Goal: Task Accomplishment & Management: Manage account settings

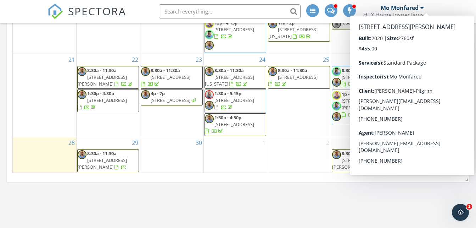
scroll to position [450, 0]
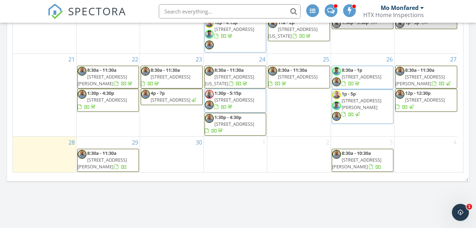
click at [282, 178] on div "Calendar September 2025 today list day week cal wk 4 wk month Sun Mon Tue Wed T…" at bounding box center [238, 8] width 462 height 348
click at [213, 70] on div at bounding box center [210, 72] width 10 height 11
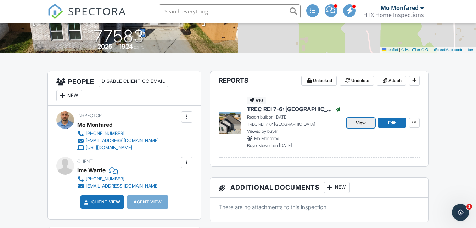
click at [358, 122] on span "View" at bounding box center [361, 122] width 10 height 7
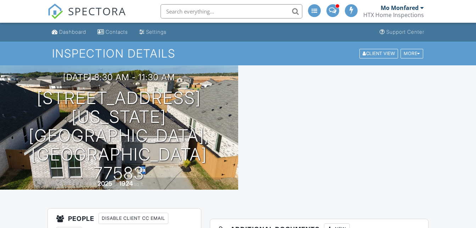
scroll to position [136, 0]
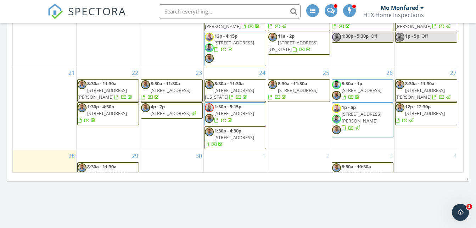
click at [225, 103] on span "1:30p - 5:15p" at bounding box center [228, 106] width 27 height 6
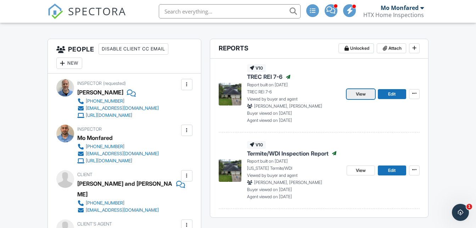
click at [356, 93] on span "View" at bounding box center [361, 93] width 10 height 7
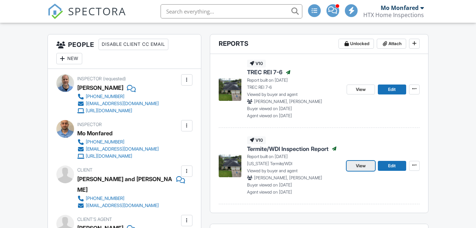
click at [358, 163] on span "View" at bounding box center [361, 165] width 10 height 7
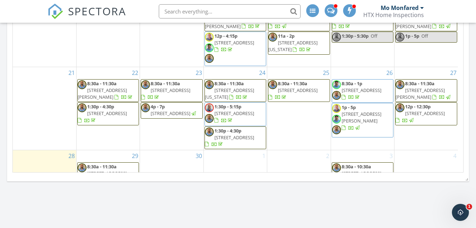
click at [236, 129] on span "1:30p - 4:30p" at bounding box center [228, 130] width 27 height 6
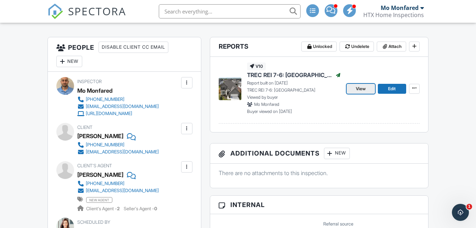
click at [362, 86] on span "View" at bounding box center [361, 88] width 10 height 7
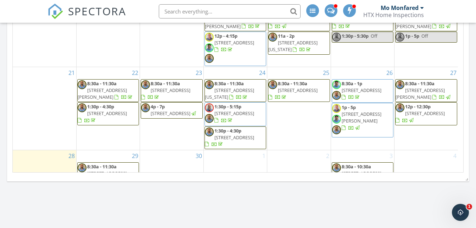
click at [296, 87] on span "7312 Wileyvale Rd E, Houston 77016" at bounding box center [298, 90] width 40 height 6
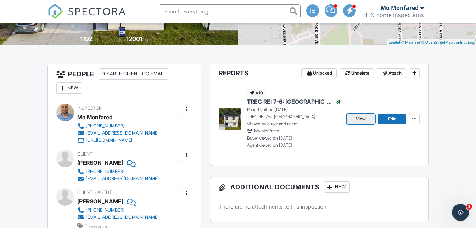
click at [365, 117] on span "View" at bounding box center [361, 118] width 10 height 7
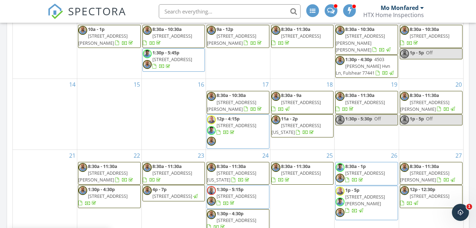
scroll to position [13, 0]
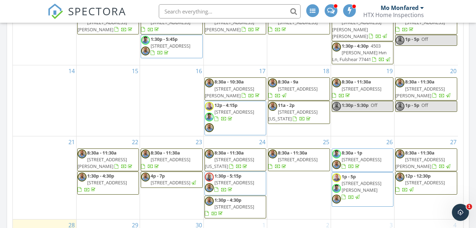
click at [370, 156] on span "[STREET_ADDRESS]" at bounding box center [362, 159] width 40 height 6
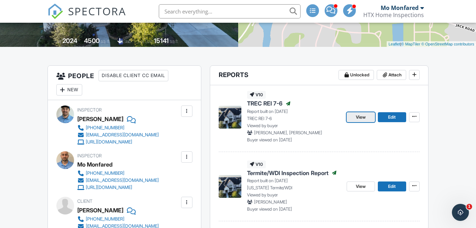
click at [360, 115] on span "View" at bounding box center [361, 117] width 10 height 7
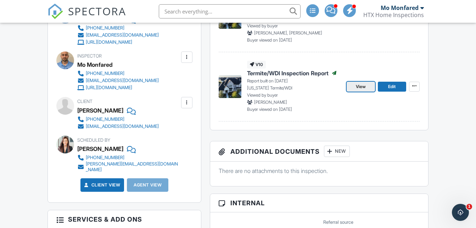
click at [363, 89] on span "View" at bounding box center [361, 86] width 10 height 7
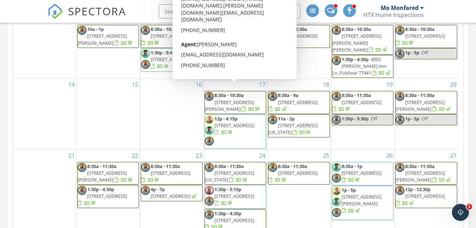
scroll to position [13, 0]
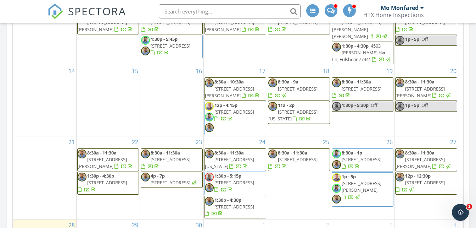
click at [347, 180] on span "1907 Woerner Rd, Houston 77090" at bounding box center [362, 186] width 40 height 13
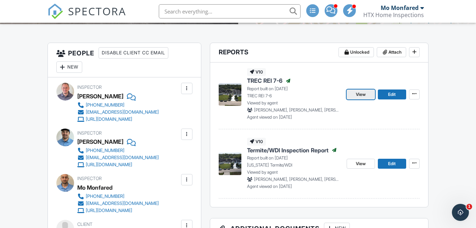
click at [362, 90] on link "View" at bounding box center [361, 94] width 28 height 10
click at [366, 163] on span "View" at bounding box center [361, 163] width 10 height 7
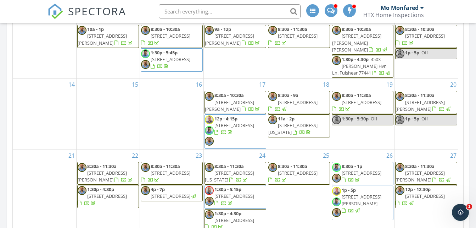
click at [416, 163] on span "8:30a - 11:30a [STREET_ADDRESS][PERSON_NAME]" at bounding box center [426, 173] width 61 height 21
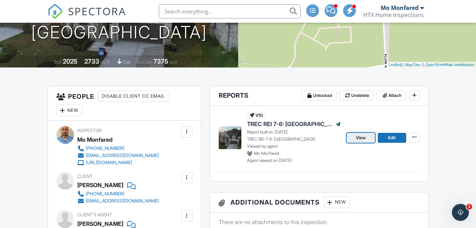
click at [364, 139] on span "View" at bounding box center [361, 137] width 10 height 7
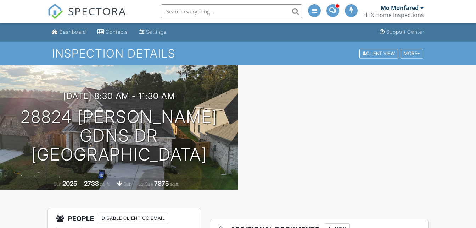
scroll to position [121, 0]
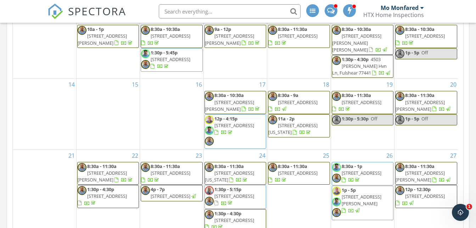
drag, startPoint x: 437, startPoint y: 182, endPoint x: 425, endPoint y: 186, distance: 13.2
click at [425, 193] on span "6423 Lamayah St , Houston 77091" at bounding box center [425, 196] width 40 height 6
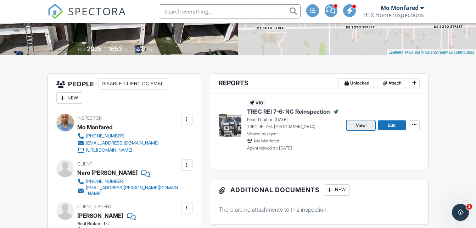
click at [369, 123] on link "View" at bounding box center [361, 125] width 28 height 10
